Goal: Task Accomplishment & Management: Use online tool/utility

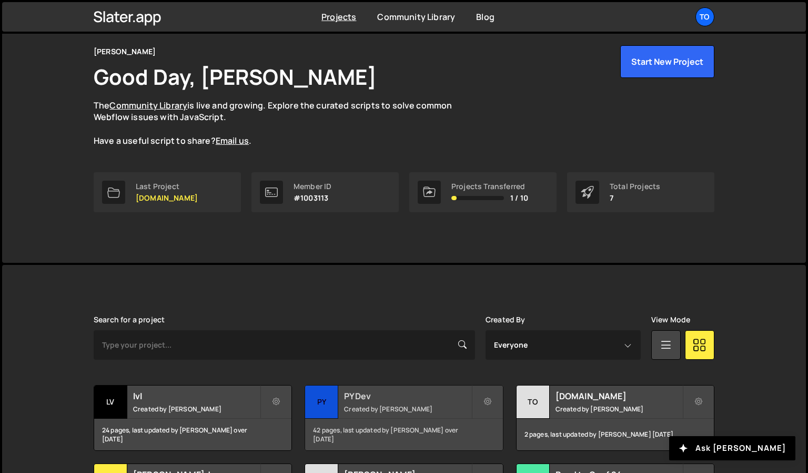
scroll to position [147, 0]
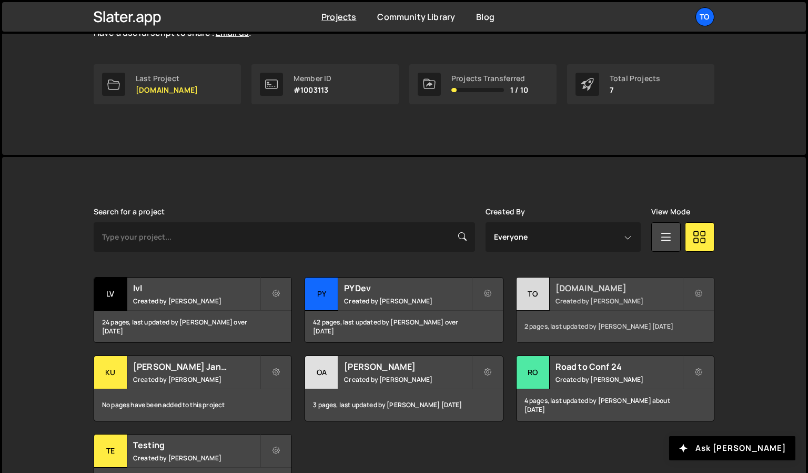
click at [657, 327] on div "2 pages, last updated by Tony Seets 7 months ago" at bounding box center [615, 327] width 197 height 32
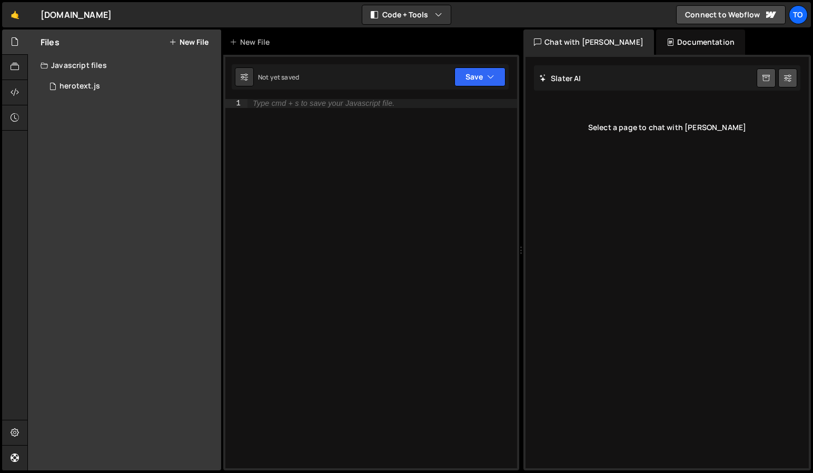
click at [134, 166] on div "Files New File Javascript files 0 herotext.js 0 CSS files Copy share link Edit …" at bounding box center [124, 249] width 193 height 441
click at [191, 46] on button "New File" at bounding box center [188, 42] width 39 height 8
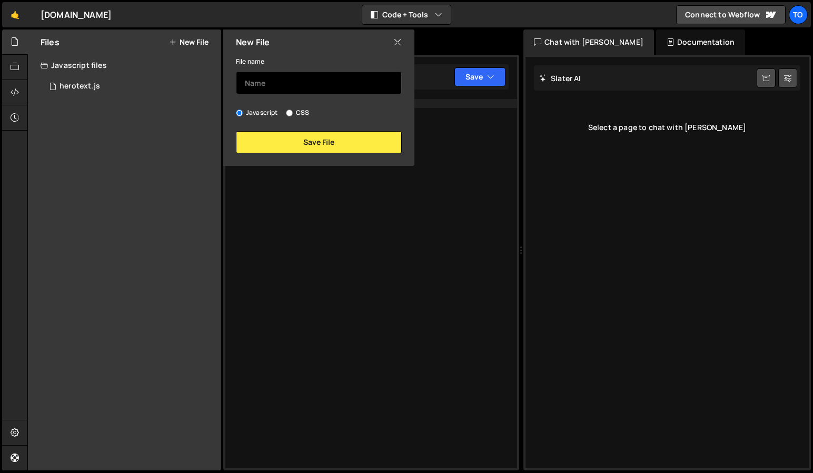
click at [301, 84] on input "text" at bounding box center [319, 82] width 166 height 23
click at [302, 85] on input "text" at bounding box center [319, 82] width 166 height 23
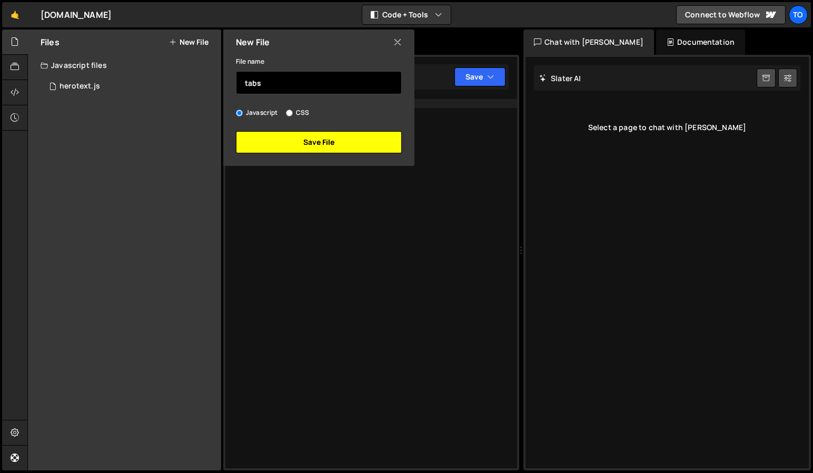
type input "tabs"
click at [298, 141] on button "Save File" at bounding box center [319, 142] width 166 height 22
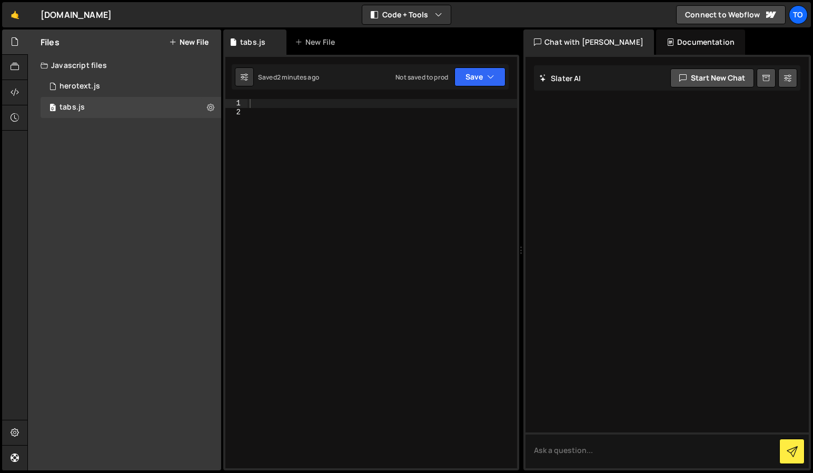
click at [358, 149] on div at bounding box center [381, 292] width 269 height 386
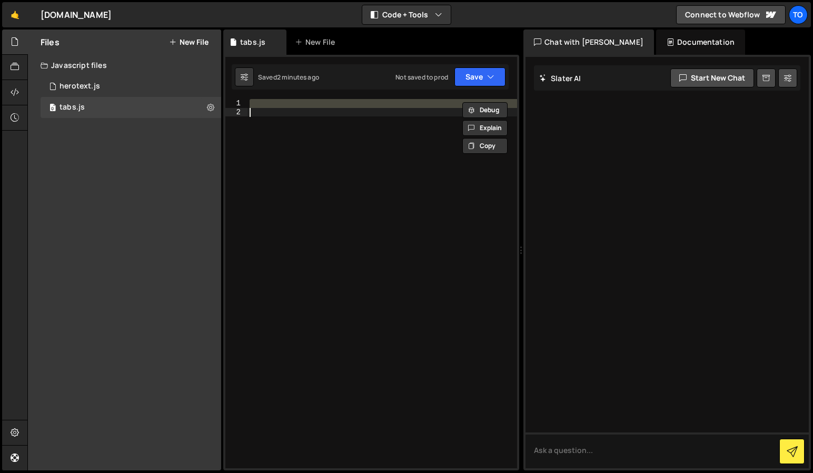
paste textarea "</script>"
type textarea "</script>"
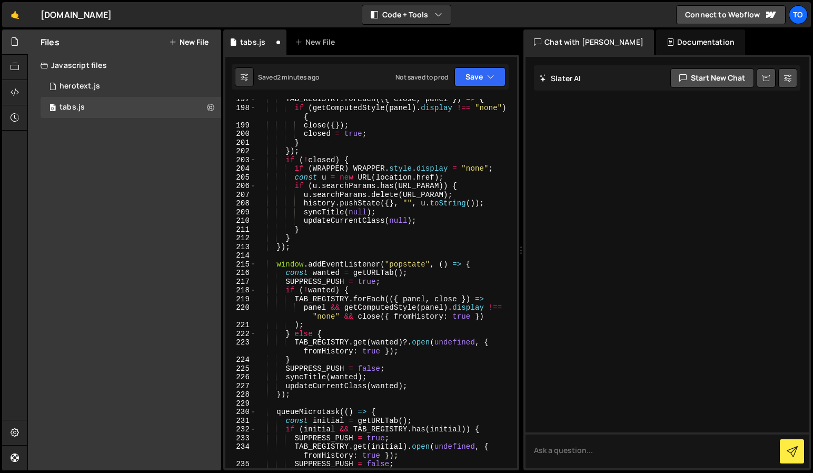
scroll to position [2364, 0]
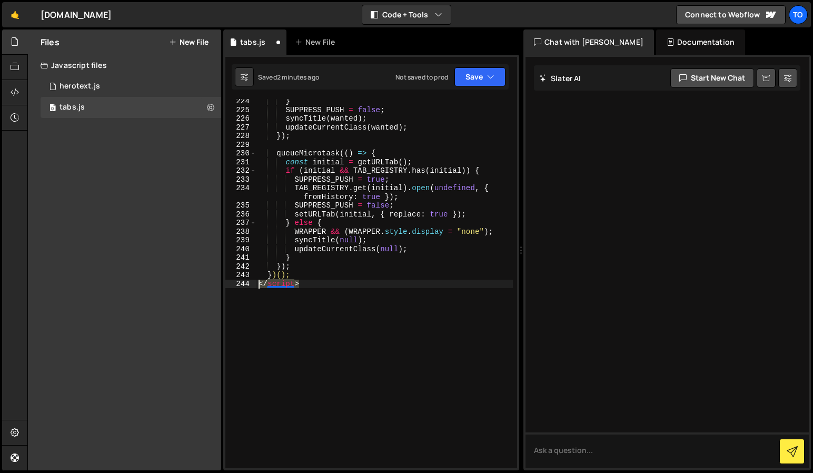
drag, startPoint x: 308, startPoint y: 286, endPoint x: 244, endPoint y: 285, distance: 63.7
click at [244, 285] on div "</script> 224 225 226 227 228 229 230 231 232 233 234 235 236 237 238 239 240 2…" at bounding box center [371, 283] width 292 height 369
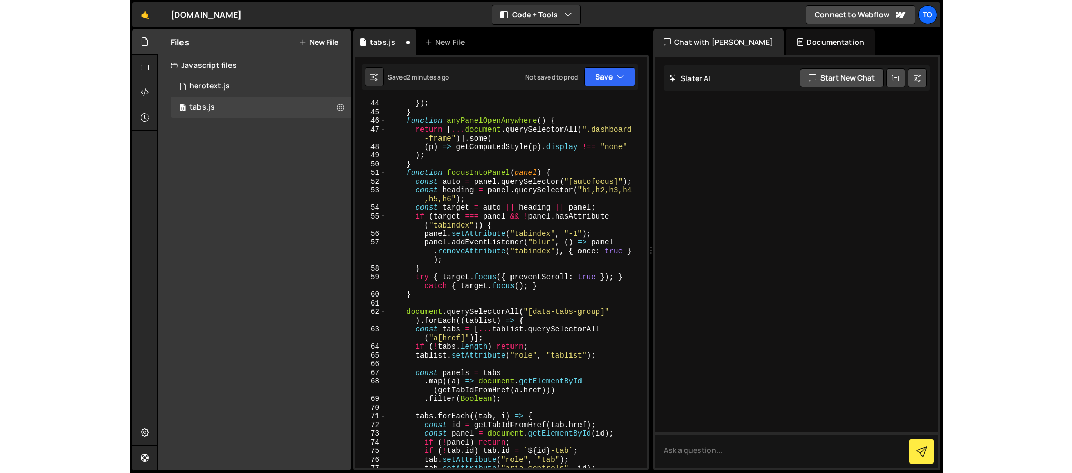
scroll to position [0, 0]
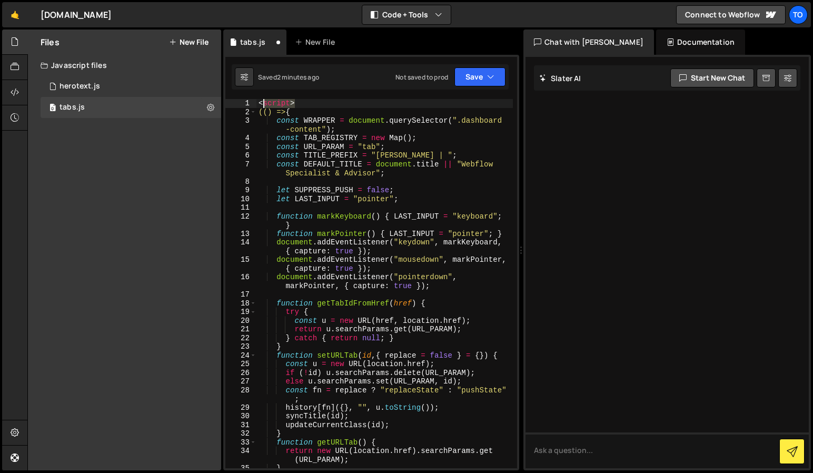
drag, startPoint x: 265, startPoint y: 101, endPoint x: 251, endPoint y: 103, distance: 14.9
click at [251, 103] on div "})(); 1 2 3 4 5 6 7 8 9 10 11 12 13 14 15 16 17 18 19 20 21 22 23 24 25 26 27 2…" at bounding box center [371, 283] width 292 height 369
type textarea "<script>"
click at [464, 77] on button "Save" at bounding box center [479, 76] width 51 height 19
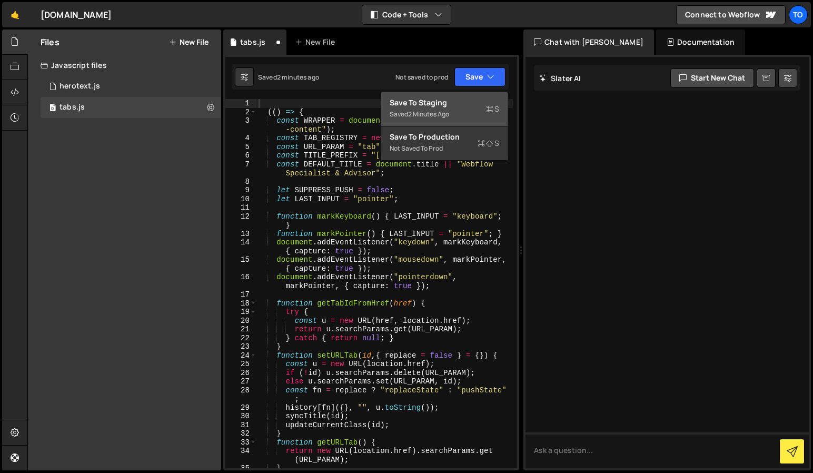
click at [435, 102] on div "Save to Staging S" at bounding box center [443, 102] width 109 height 11
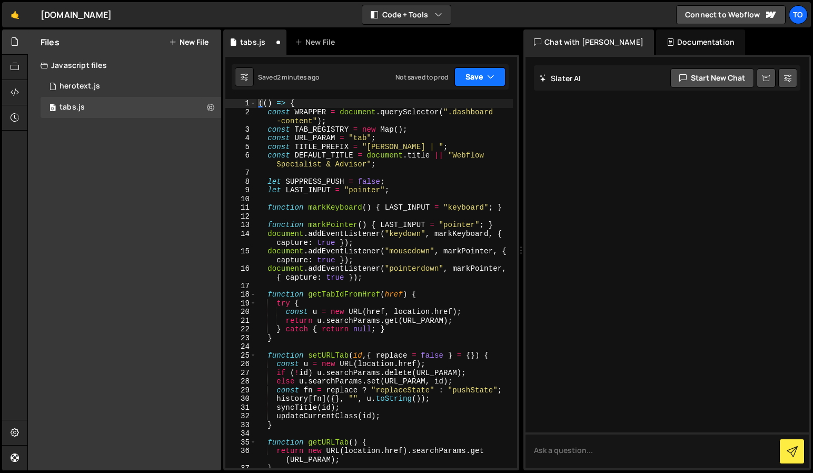
click at [475, 81] on button "Save" at bounding box center [479, 76] width 51 height 19
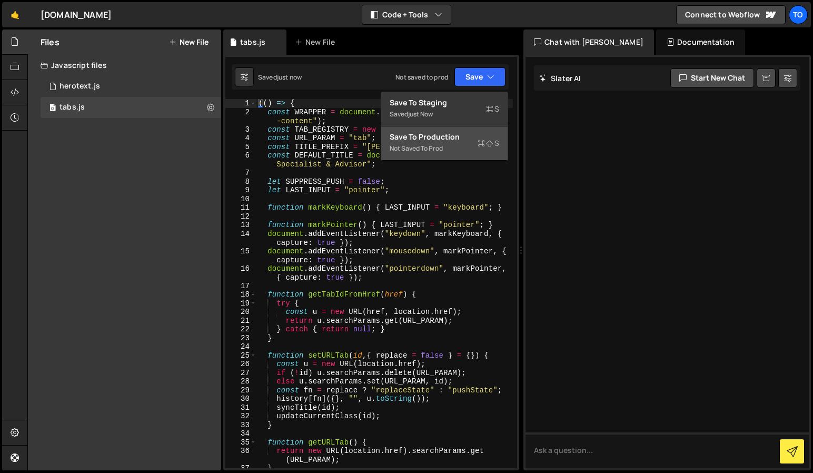
click at [431, 132] on div "Save to Production S" at bounding box center [443, 137] width 109 height 11
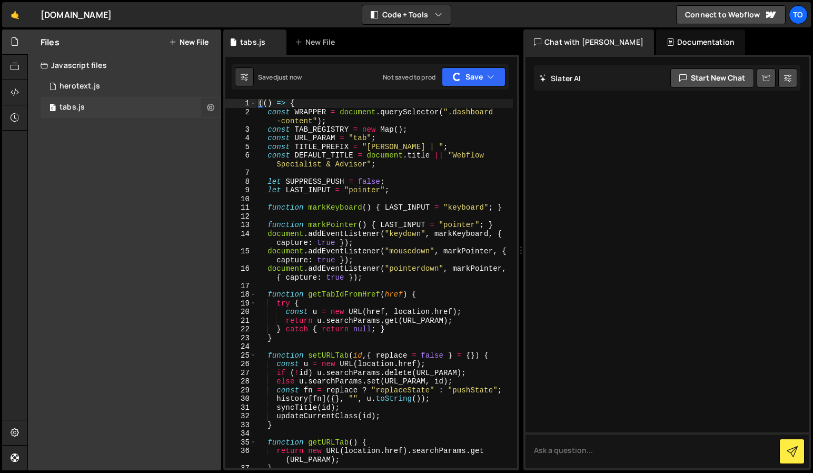
click at [212, 107] on icon at bounding box center [210, 107] width 7 height 10
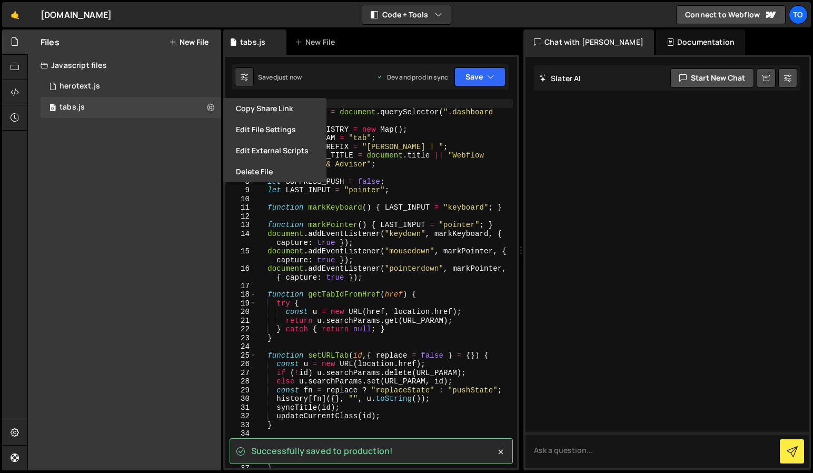
click at [142, 200] on div "Files New File Javascript files 0 herotext.js 0 0 tabs.js 0 CSS files Copy shar…" at bounding box center [124, 249] width 193 height 441
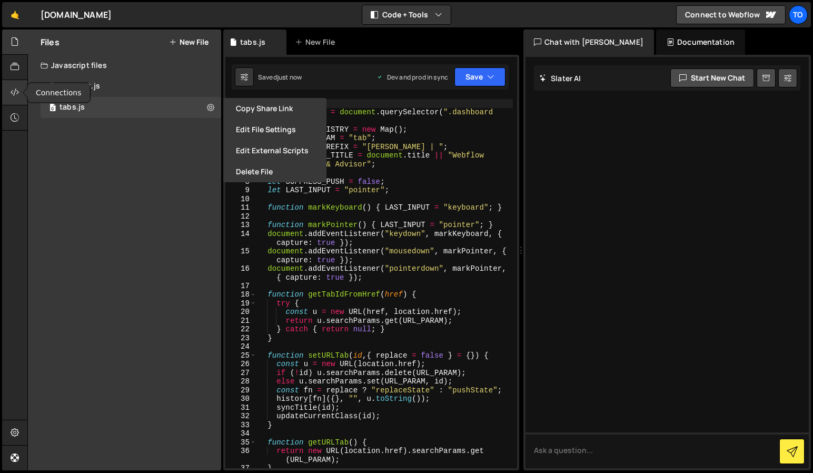
click at [17, 98] on div at bounding box center [15, 92] width 26 height 25
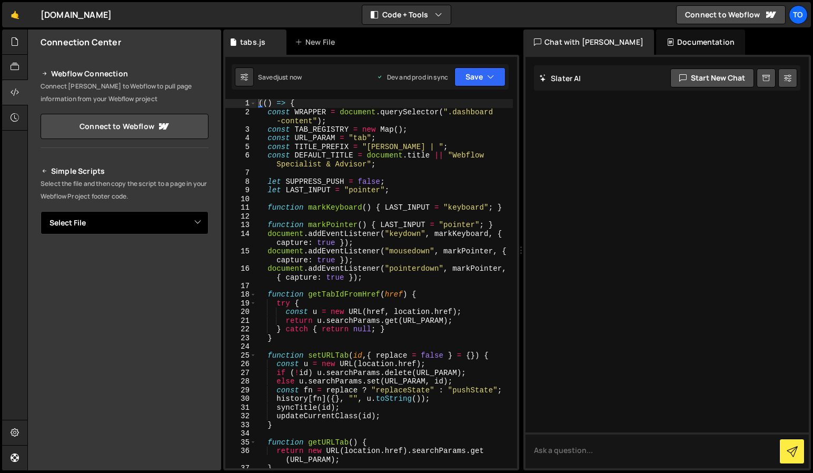
click at [124, 225] on select "Select File herotext.js tabs.js" at bounding box center [125, 222] width 168 height 23
select select "47608"
click at [41, 211] on select "Select File herotext.js tabs.js" at bounding box center [125, 222] width 168 height 23
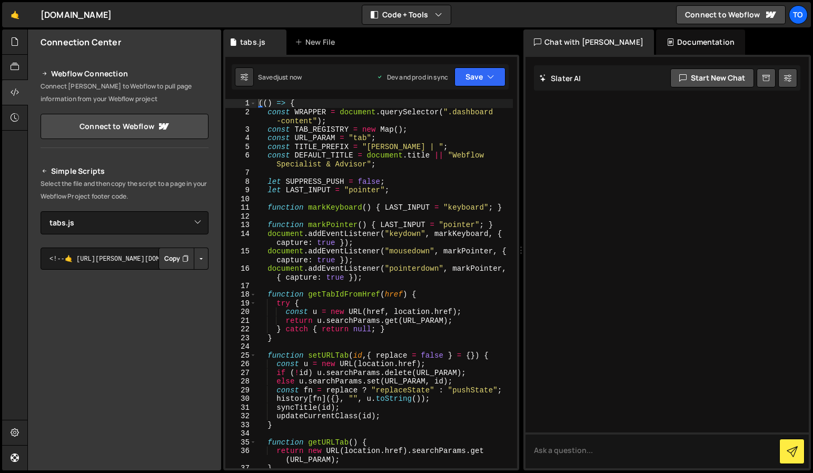
click at [194, 259] on button "Button group with nested dropdown" at bounding box center [201, 258] width 15 height 22
click at [159, 278] on link "Copy Staging js" at bounding box center [164, 278] width 87 height 15
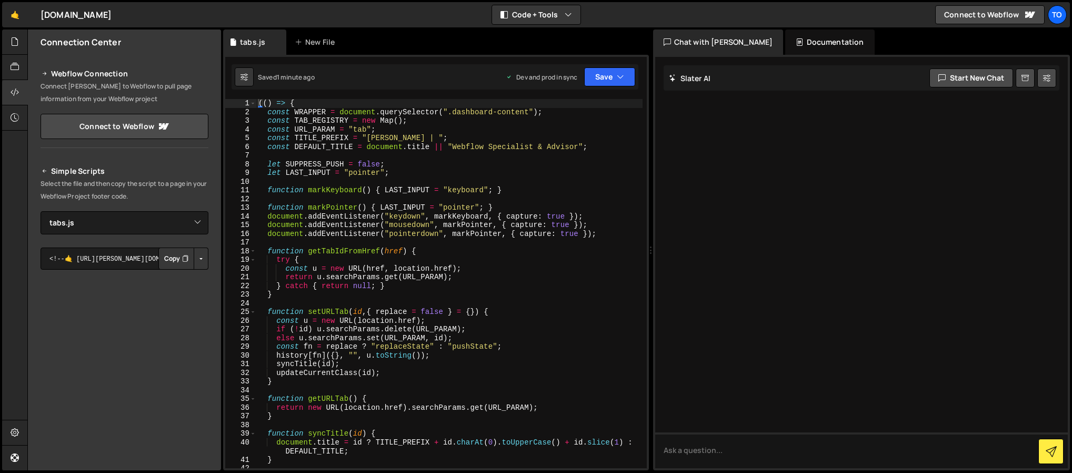
type textarea "const u = new URL(href, location.href);"
click at [456, 266] on div "(( ) => { const WRAPPER = document . querySelector ( ".dashboard-content" ) ; c…" at bounding box center [449, 292] width 386 height 386
click at [18, 13] on link "🤙" at bounding box center [15, 14] width 26 height 25
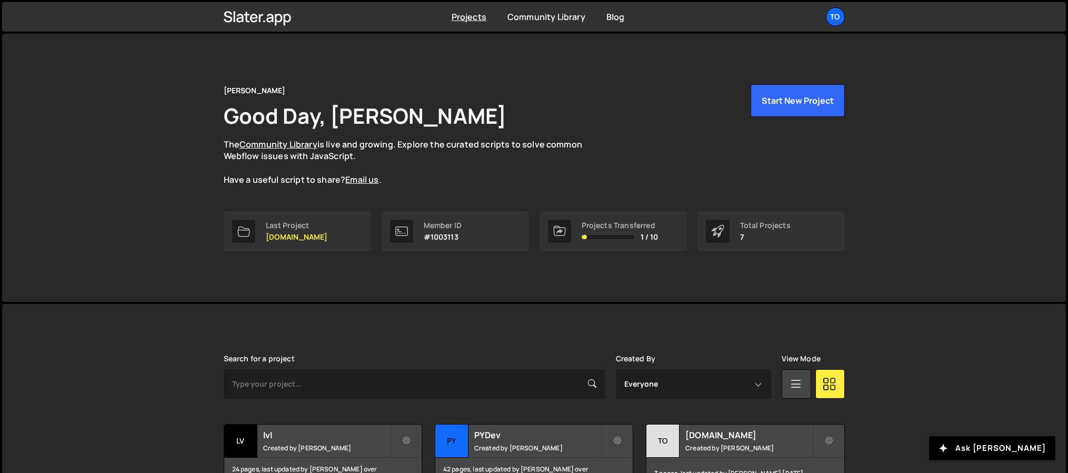
click at [137, 200] on div "Tony Seets Good Day, Tony Seets The Community Library is live and growing. Expl…" at bounding box center [534, 168] width 1064 height 268
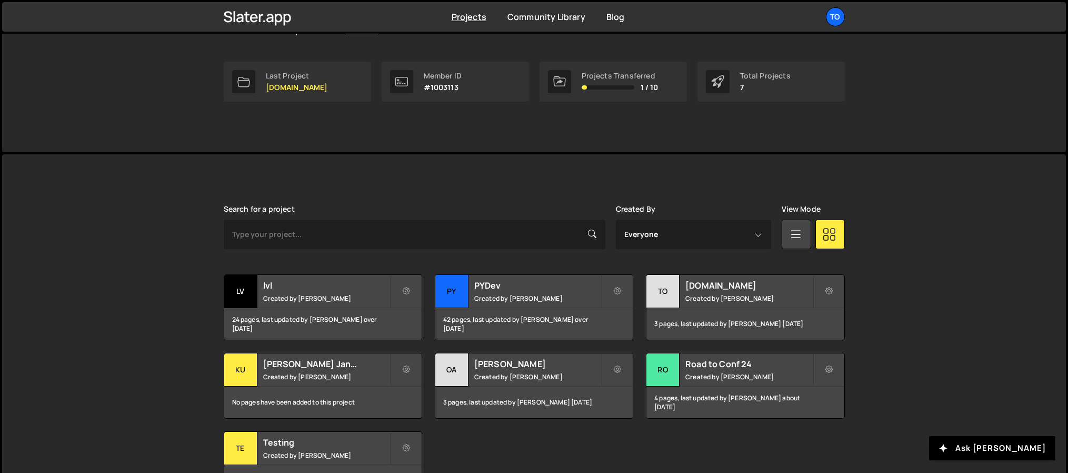
scroll to position [175, 0]
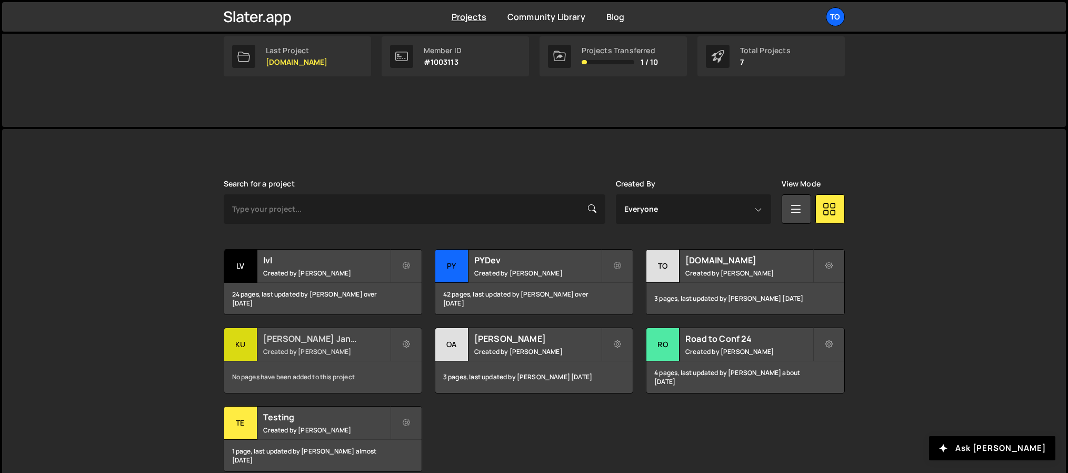
click at [301, 373] on div "No pages have been added to this project" at bounding box center [322, 377] width 197 height 32
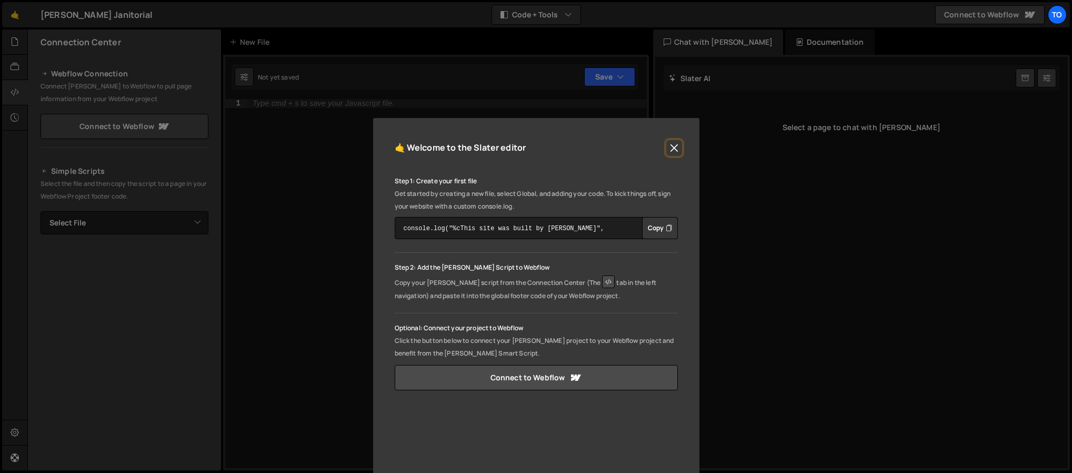
click at [672, 142] on button "Close" at bounding box center [674, 148] width 16 height 16
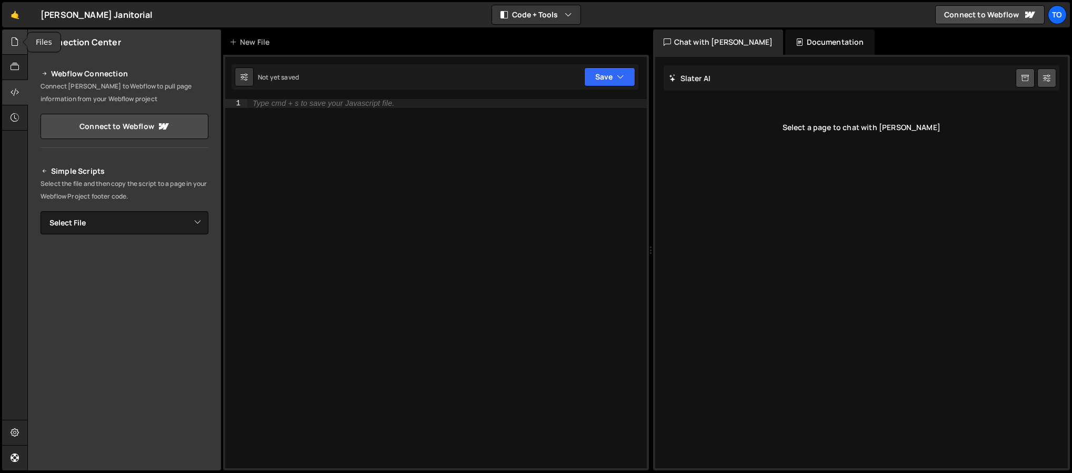
click at [17, 38] on icon at bounding box center [15, 42] width 8 height 12
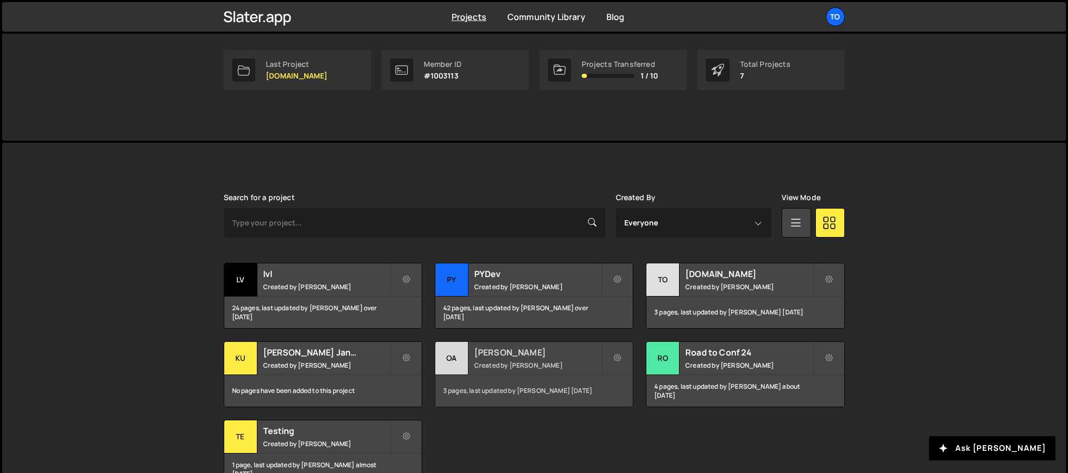
scroll to position [175, 0]
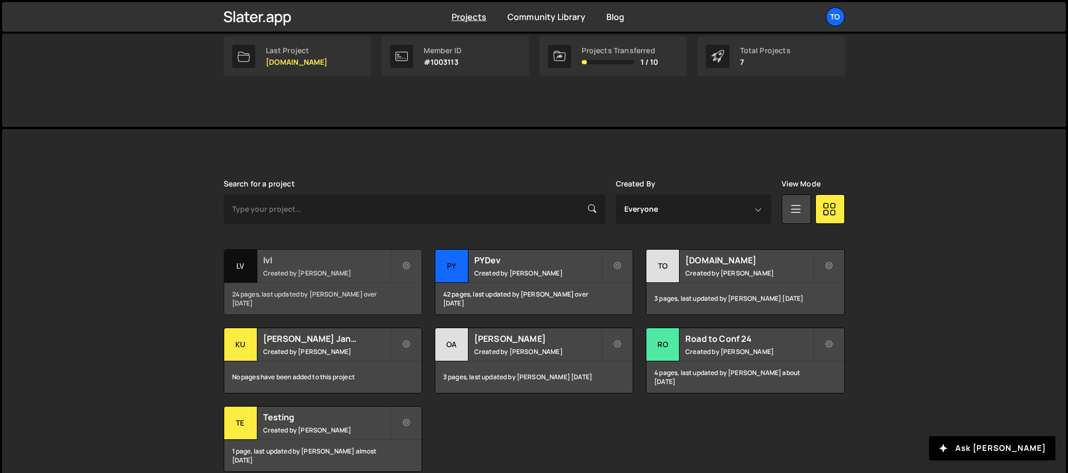
click at [278, 285] on div "24 pages, last updated by [PERSON_NAME] over [DATE]" at bounding box center [322, 299] width 197 height 32
click at [552, 419] on div "Transfer Project Edit Project Delete Project lv lvl Created by Tony Seets 24 pa…" at bounding box center [534, 360] width 621 height 223
click at [344, 429] on small "Created by Tony Seets" at bounding box center [326, 429] width 127 height 9
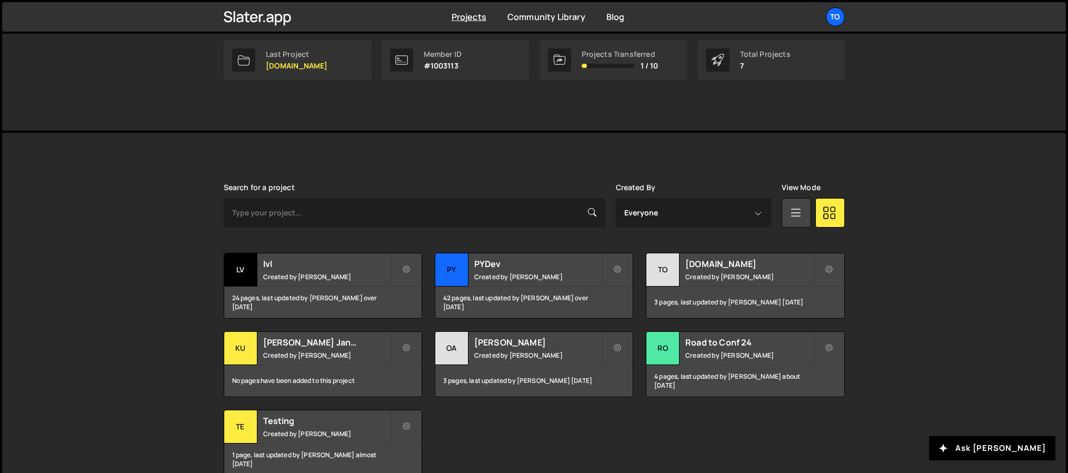
scroll to position [175, 0]
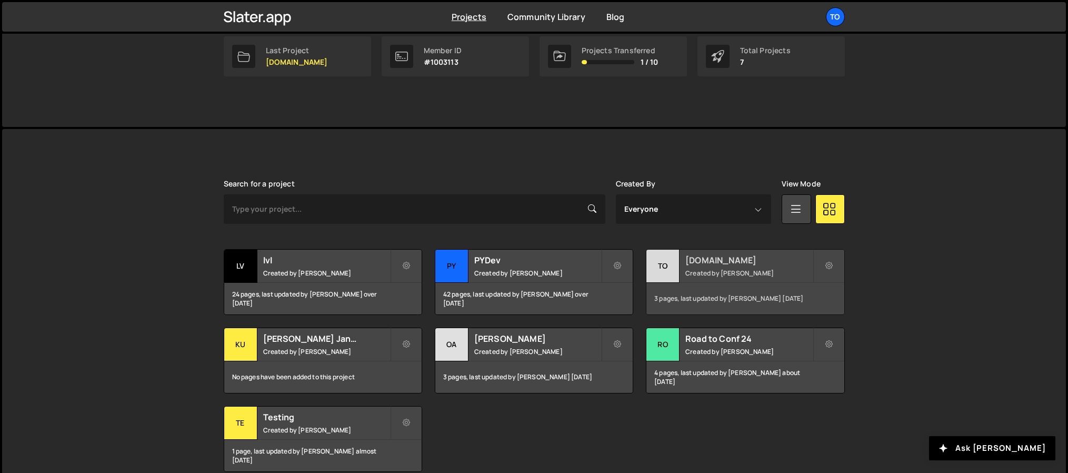
click at [693, 283] on div "3 pages, last updated by Tony Seets 7 months ago" at bounding box center [744, 299] width 197 height 32
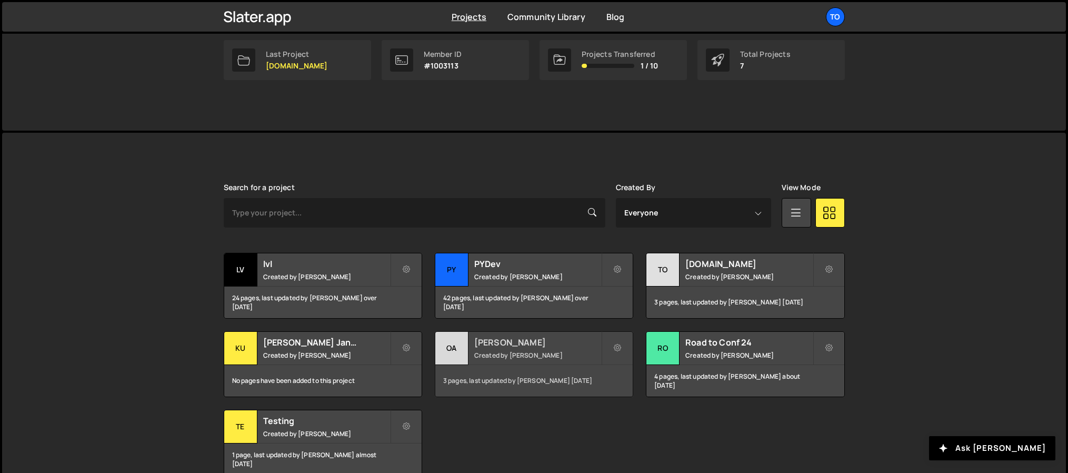
scroll to position [175, 0]
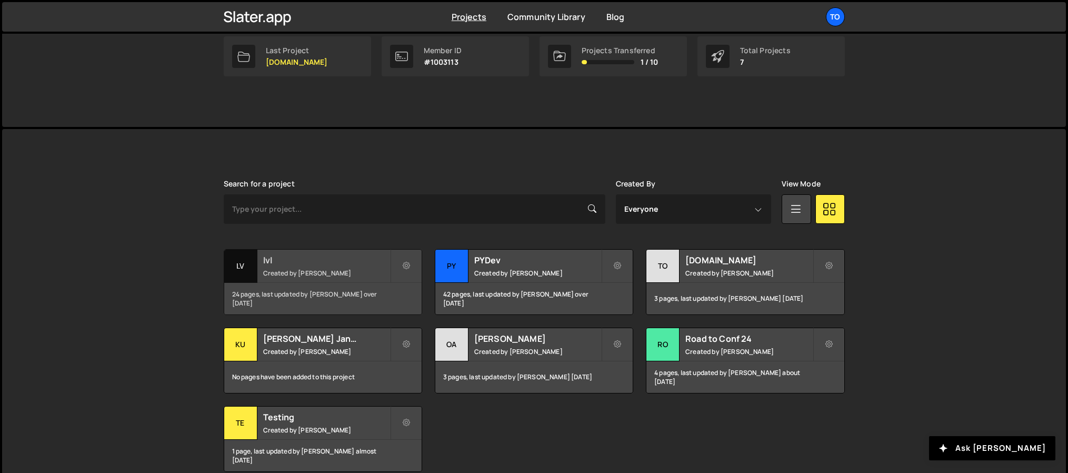
click at [371, 289] on div "24 pages, last updated by [PERSON_NAME] over [DATE]" at bounding box center [322, 299] width 197 height 32
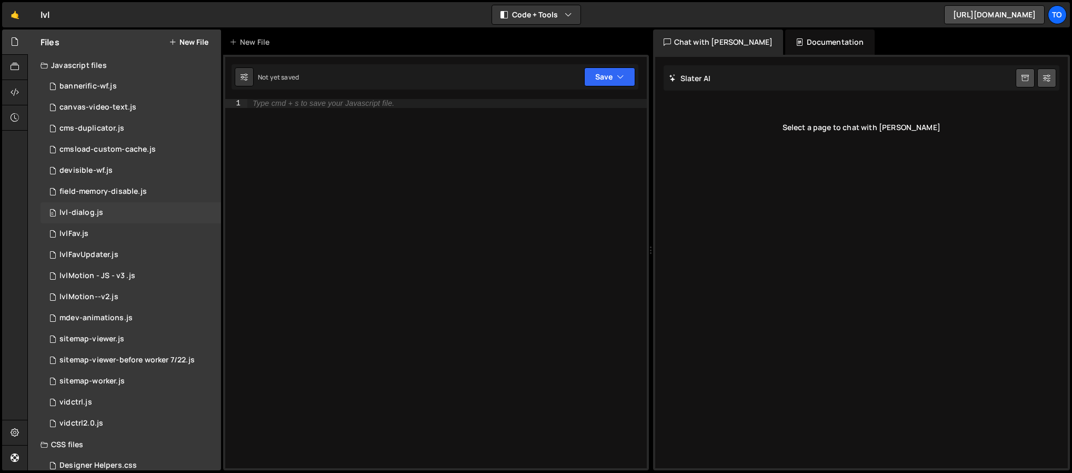
click at [98, 216] on div "lvl-dialog.js" at bounding box center [81, 212] width 44 height 9
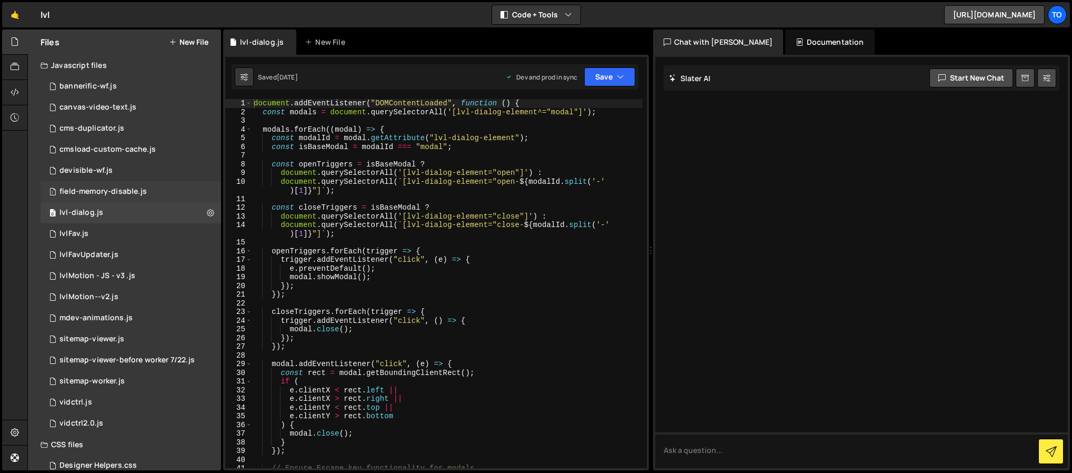
click at [114, 189] on div "field-memory-disable.js" at bounding box center [102, 191] width 87 height 9
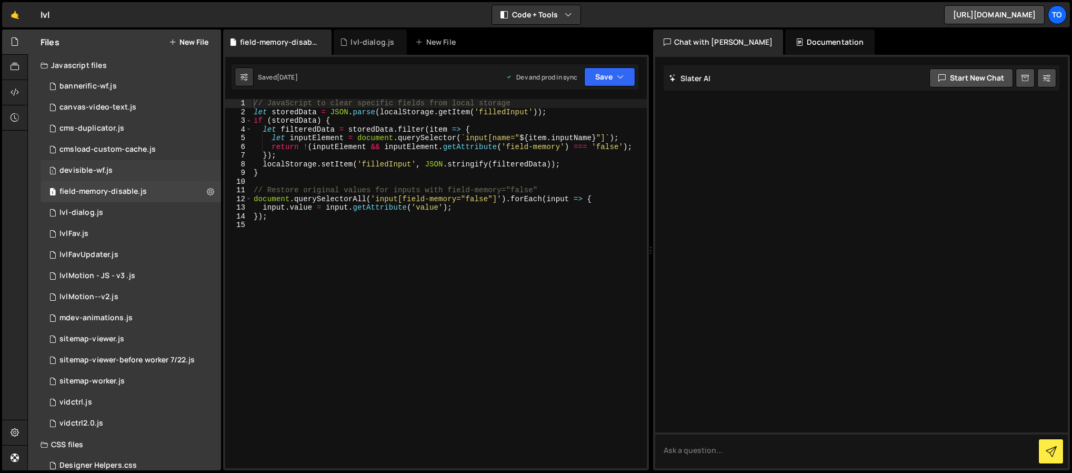
click at [120, 164] on div "1 devisible-wf.js 0" at bounding box center [131, 170] width 181 height 21
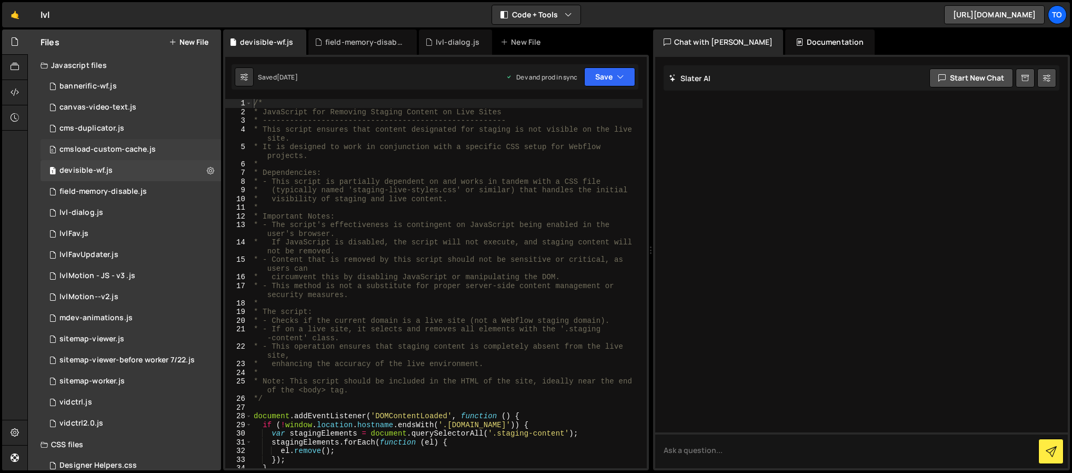
click at [125, 144] on div "0 cmsload-custom-cache.js 0" at bounding box center [131, 149] width 181 height 21
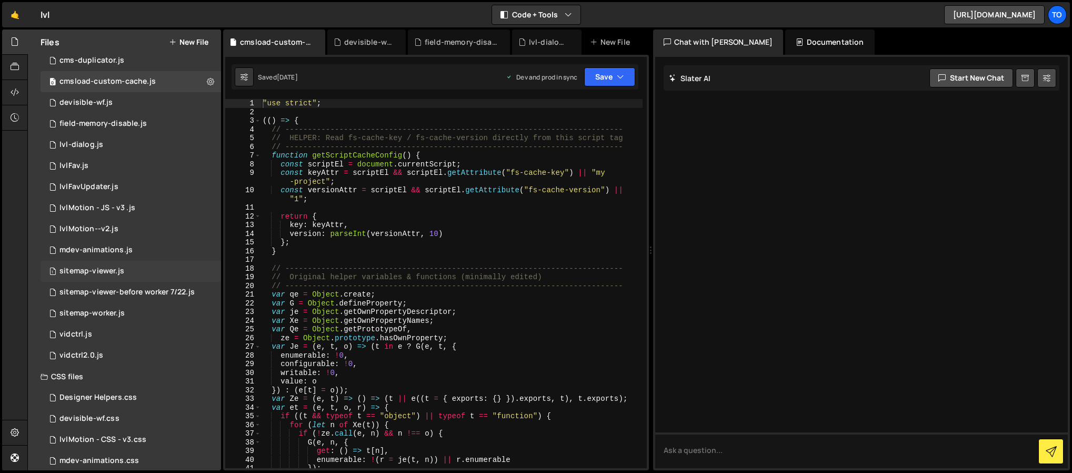
scroll to position [79, 0]
